Goal: Navigation & Orientation: Find specific page/section

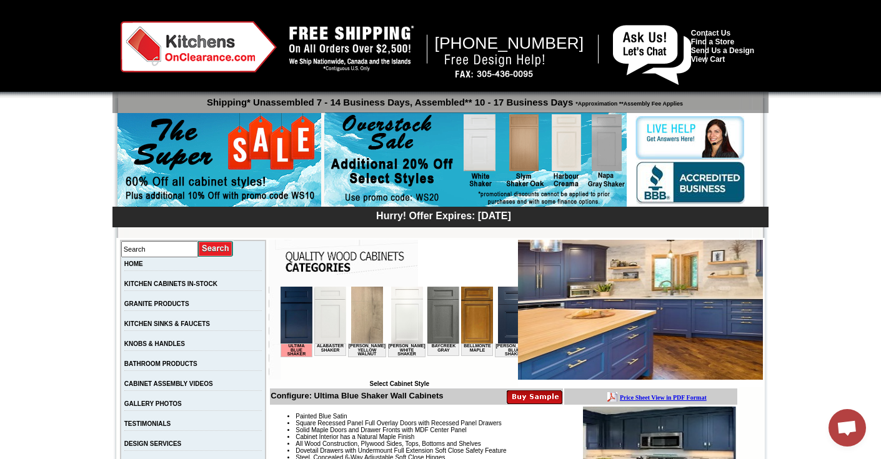
click at [217, 42] on img at bounding box center [199, 46] width 156 height 51
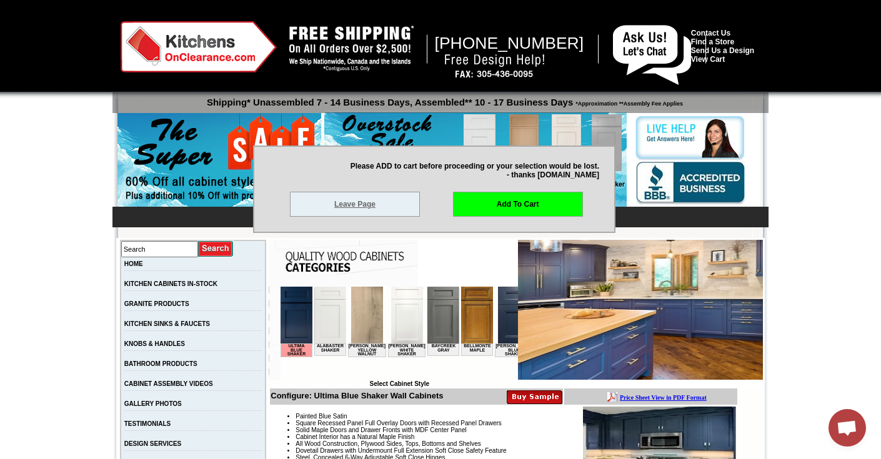
click at [397, 200] on link "Leave Page" at bounding box center [355, 204] width 130 height 25
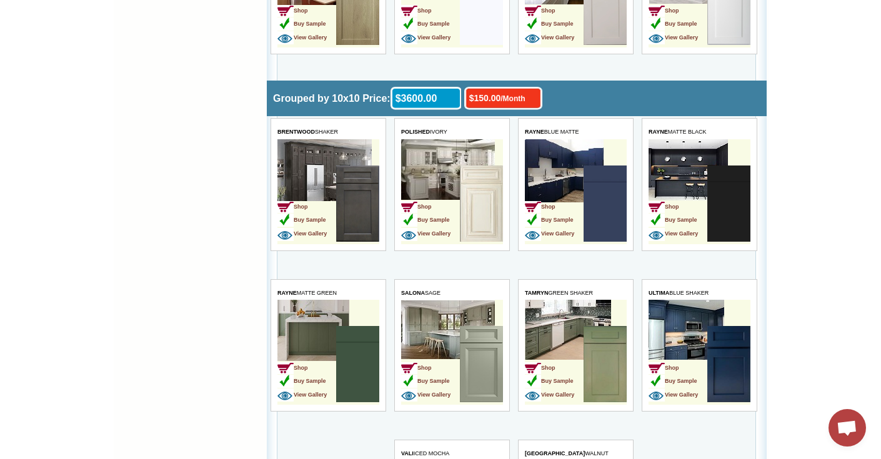
scroll to position [2691, 0]
